Goal: Information Seeking & Learning: Learn about a topic

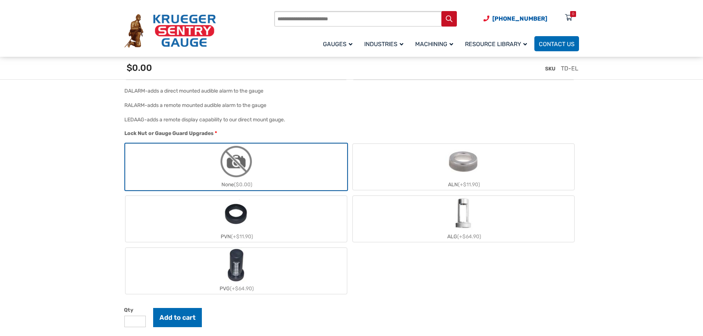
scroll to position [849, 0]
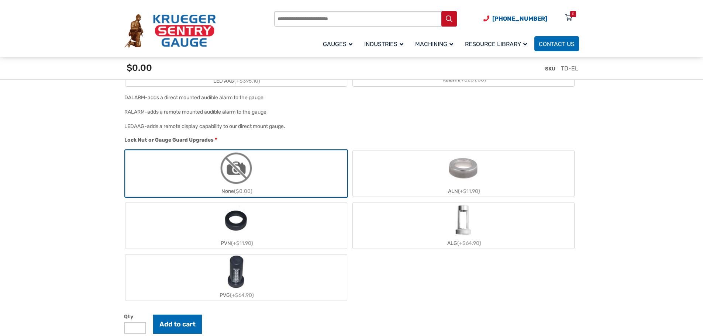
click at [235, 278] on img "PVG" at bounding box center [236, 272] width 22 height 35
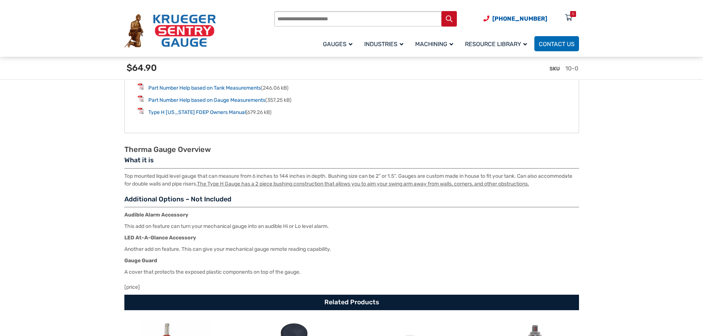
scroll to position [1329, 0]
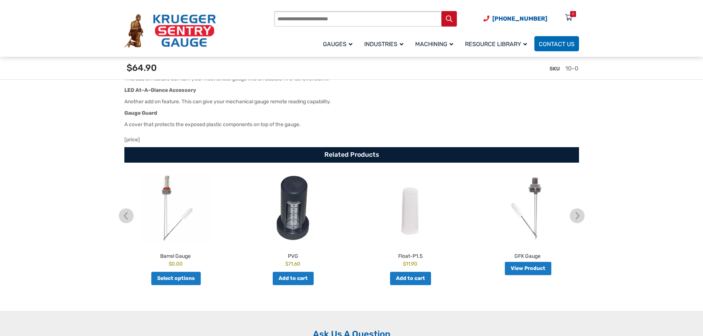
click at [292, 206] on img at bounding box center [293, 209] width 114 height 70
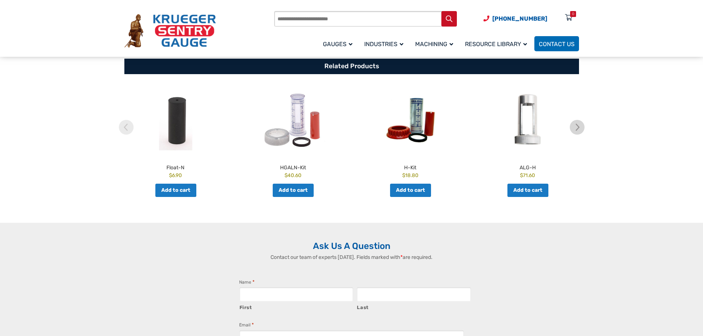
scroll to position [369, 0]
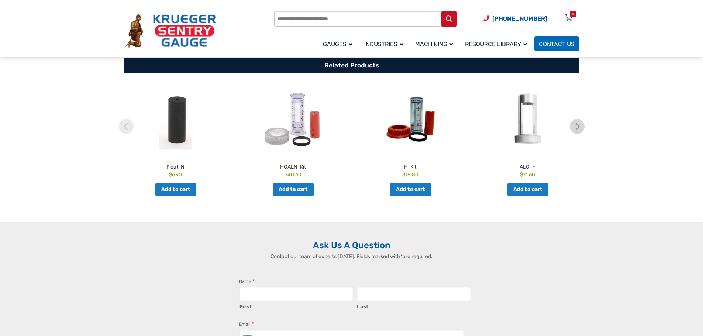
click at [302, 133] on img at bounding box center [293, 120] width 114 height 70
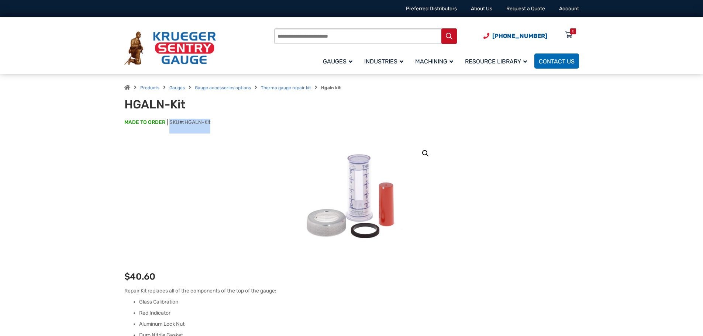
drag, startPoint x: 170, startPoint y: 123, endPoint x: 213, endPoint y: 123, distance: 42.8
click at [213, 123] on p "MADE TO ORDER SKU#: HGALN-Kit" at bounding box center [351, 126] width 455 height 15
